Goal: Check status

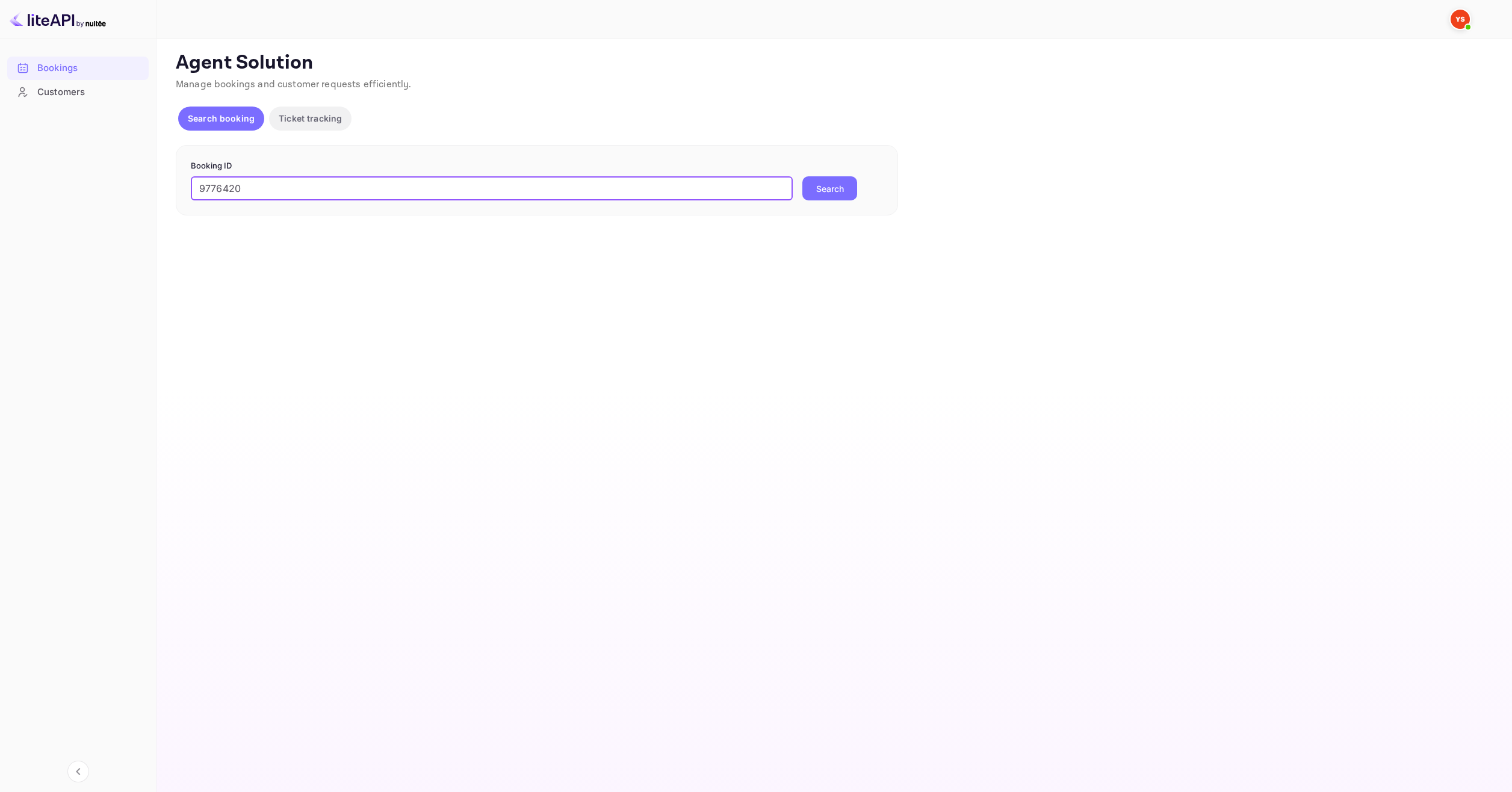
type input "9776420"
click at [819, 187] on button "Search" at bounding box center [829, 188] width 55 height 24
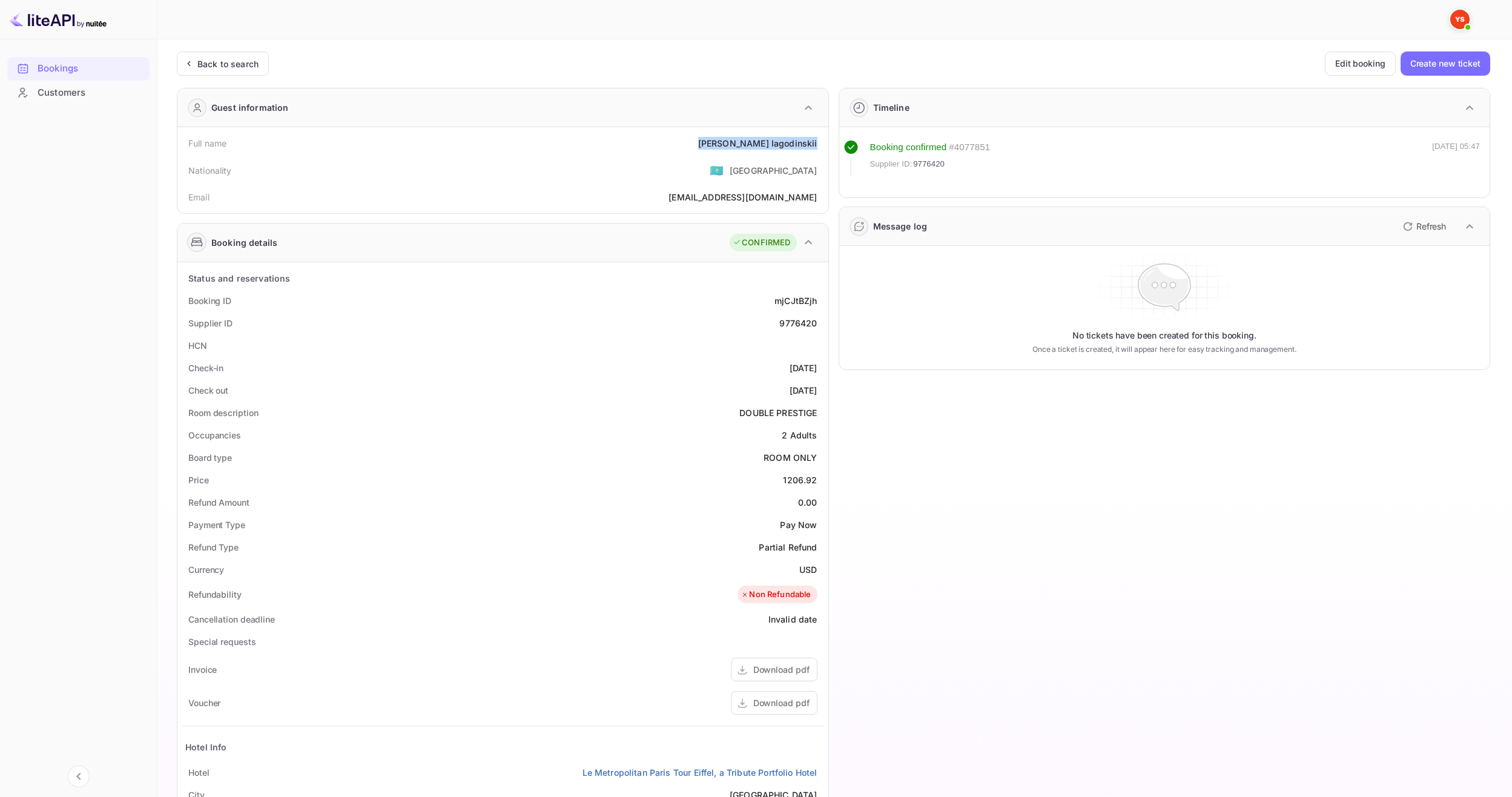
drag, startPoint x: 737, startPoint y: 140, endPoint x: 820, endPoint y: 143, distance: 83.1
click at [820, 143] on div "Full name [PERSON_NAME]" at bounding box center [503, 143] width 641 height 22
copy div "[PERSON_NAME]"
drag, startPoint x: 778, startPoint y: 475, endPoint x: 824, endPoint y: 476, distance: 46.0
click at [824, 476] on div "Status and reservations Booking ID mjCJtBZjh Supplier ID 9776420 HCN Check-in […" at bounding box center [503, 607] width 651 height 690
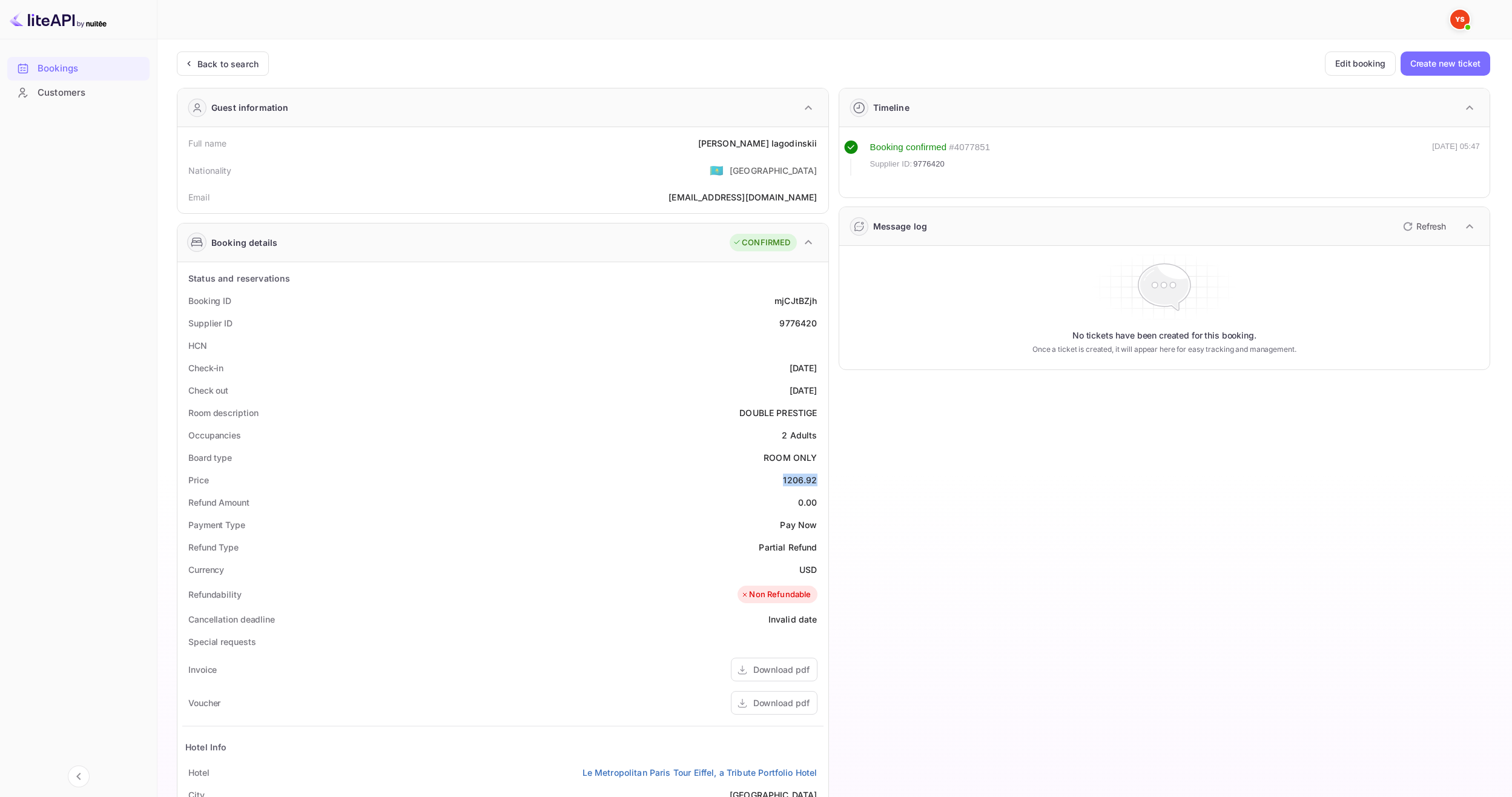
copy div "1206.92"
